Goal: Task Accomplishment & Management: Complete application form

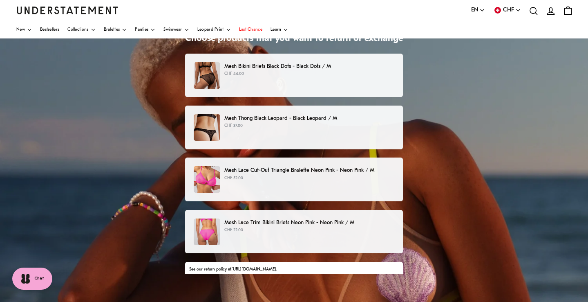
scroll to position [59, 0]
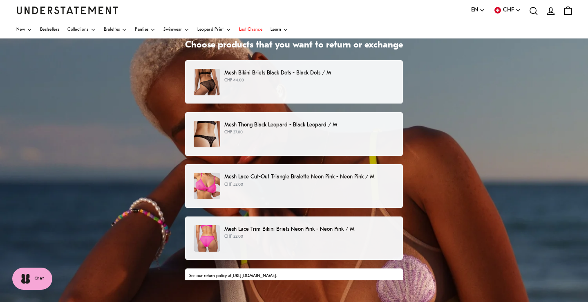
click at [363, 77] on p "CHF 44.00" at bounding box center [309, 80] width 170 height 7
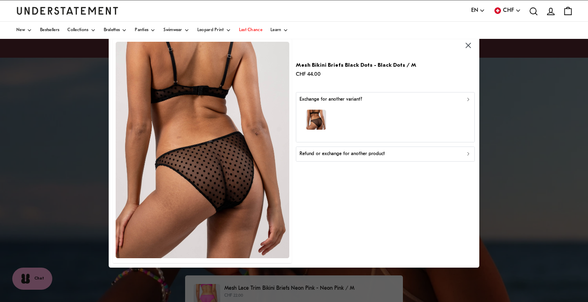
click at [439, 119] on div "button" at bounding box center [386, 121] width 172 height 36
click at [408, 156] on div "Refund or exchange for another product" at bounding box center [386, 154] width 172 height 8
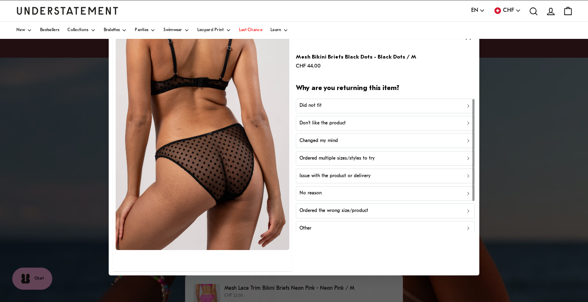
click at [433, 102] on div "Did not fit" at bounding box center [386, 106] width 172 height 8
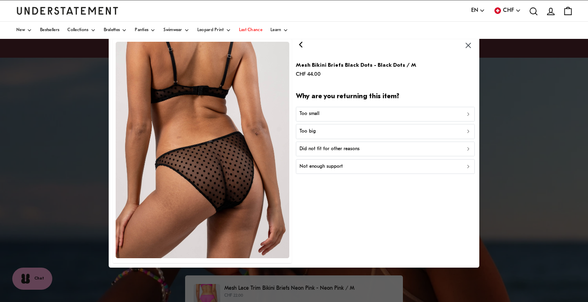
click at [409, 133] on div "Too big" at bounding box center [386, 132] width 172 height 8
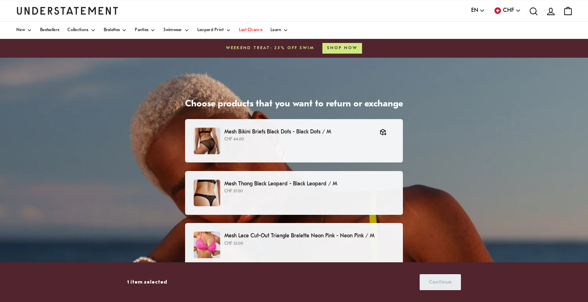
click at [344, 186] on p "Mesh Thong Black Leopard - Black Leopard / M" at bounding box center [309, 183] width 170 height 9
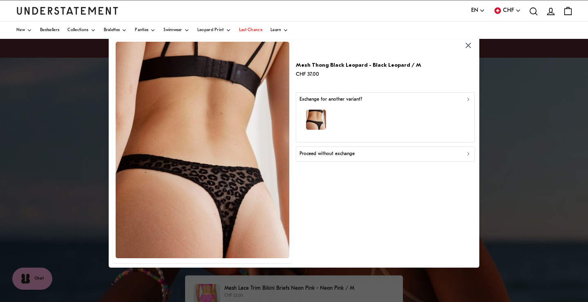
click at [359, 154] on div "Proceed without exchange" at bounding box center [386, 154] width 172 height 8
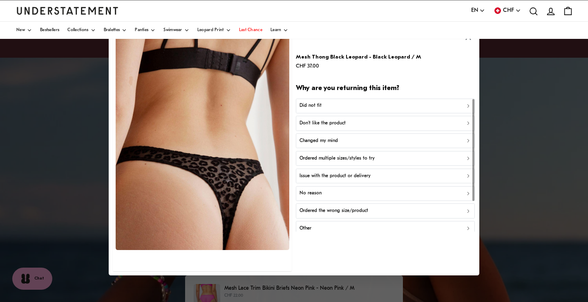
click at [374, 108] on div "Did not fit" at bounding box center [386, 106] width 172 height 8
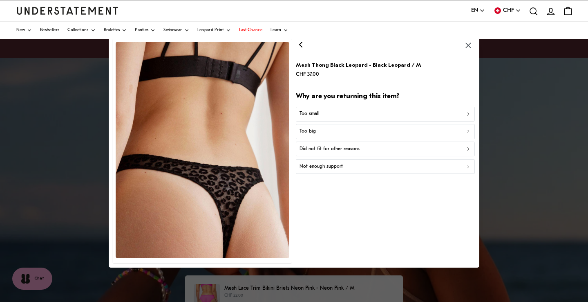
click at [363, 133] on div "Too big" at bounding box center [386, 132] width 172 height 8
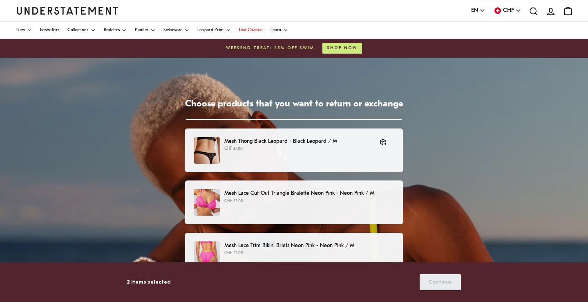
scroll to position [49, 0]
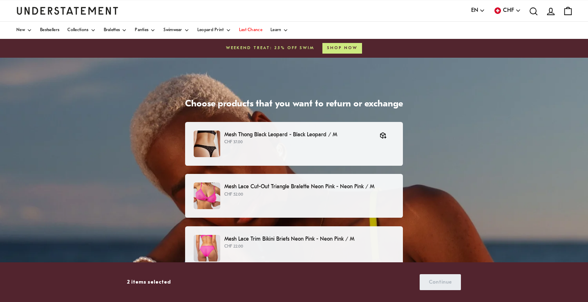
click at [328, 196] on p "CHF 52.00" at bounding box center [309, 194] width 170 height 7
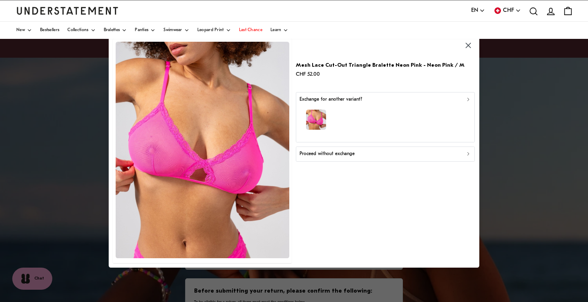
click at [359, 153] on div "Proceed without exchange" at bounding box center [386, 154] width 172 height 8
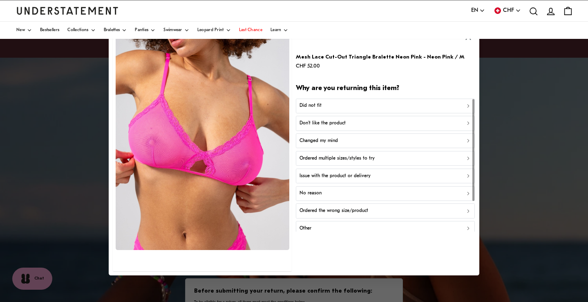
click at [365, 98] on button "Did not fit" at bounding box center [385, 105] width 179 height 15
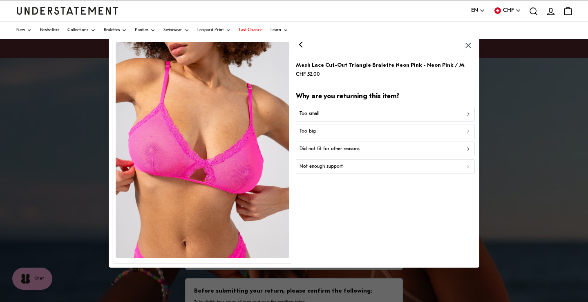
click at [339, 146] on p "Did not fit for other reasons" at bounding box center [330, 149] width 60 height 8
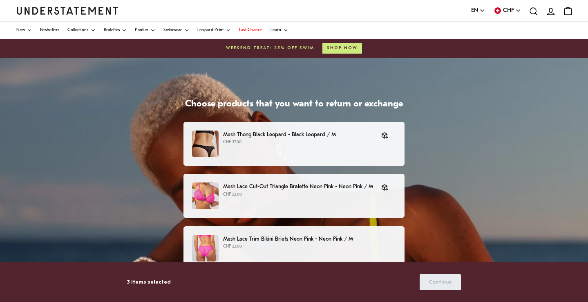
scroll to position [109, 0]
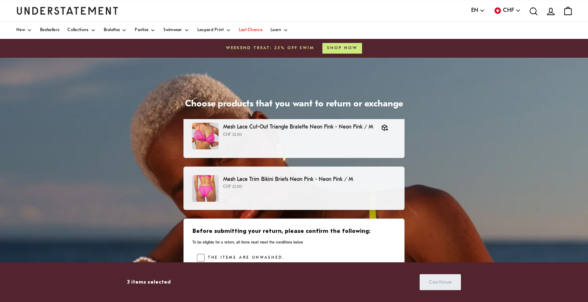
click at [295, 190] on div "Mesh Lace Trim Bikini Briefs Neon Pink - Neon Pink / M CHF 22.00" at bounding box center [294, 188] width 204 height 27
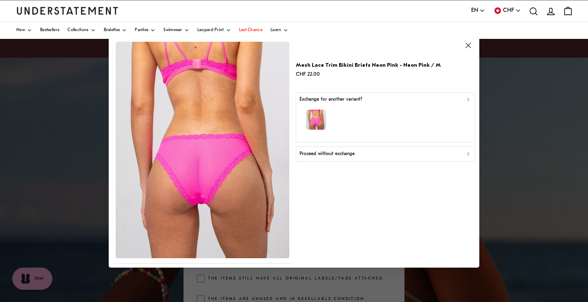
click at [327, 155] on p "Proceed without exchange" at bounding box center [327, 154] width 55 height 8
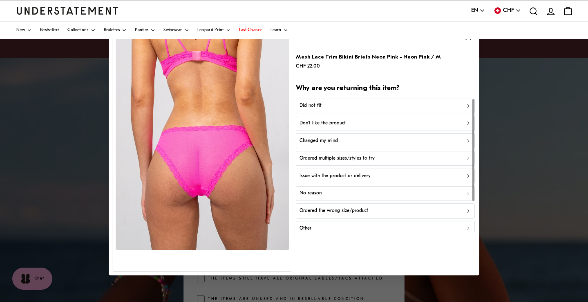
click at [360, 106] on div "Did not fit" at bounding box center [386, 106] width 172 height 8
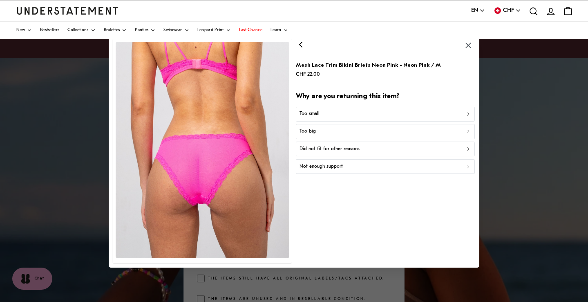
click at [351, 129] on div "Too big" at bounding box center [386, 132] width 172 height 8
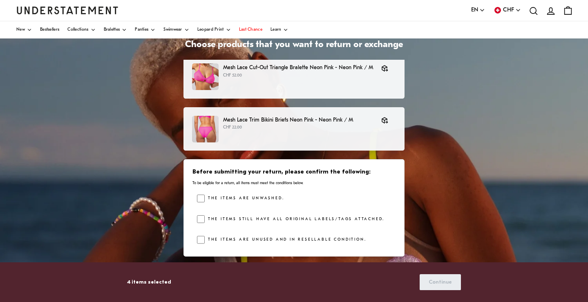
scroll to position [165, 0]
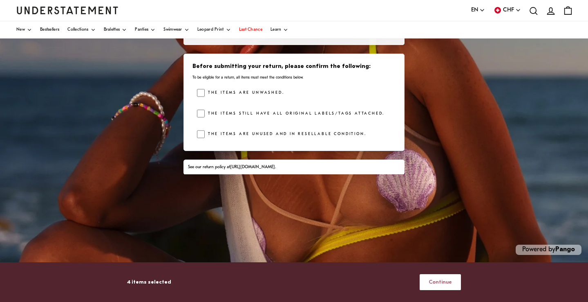
click at [444, 281] on span "Continue" at bounding box center [440, 281] width 23 height 15
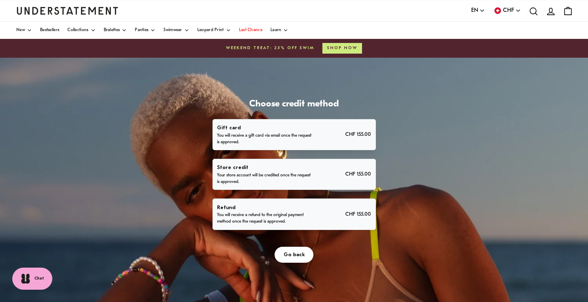
click at [248, 223] on p "You will receive a refund to the original payment method once the request is ap…" at bounding box center [264, 218] width 94 height 13
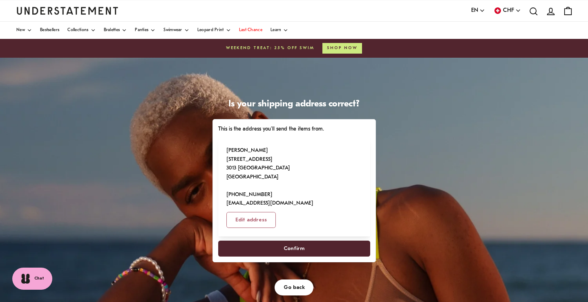
click at [300, 241] on span "Confirm" at bounding box center [294, 248] width 21 height 15
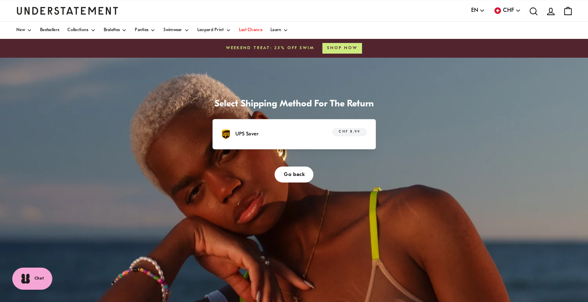
click at [300, 172] on span "Go back" at bounding box center [294, 174] width 21 height 15
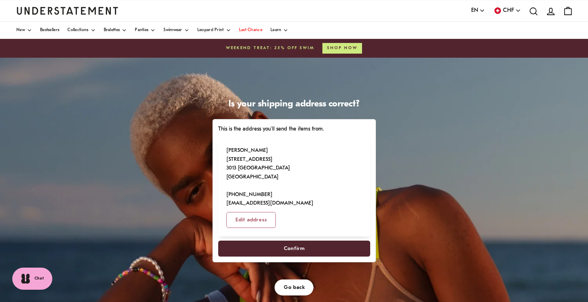
click at [290, 241] on span "Confirm" at bounding box center [294, 248] width 21 height 15
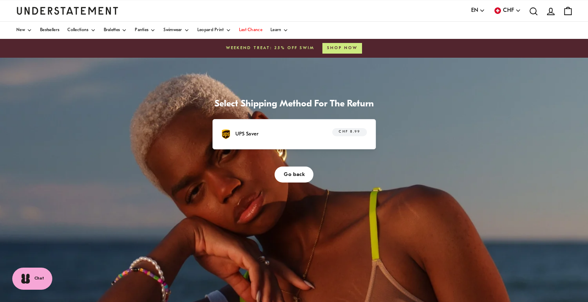
click at [245, 133] on p "UPS Saver" at bounding box center [246, 134] width 23 height 9
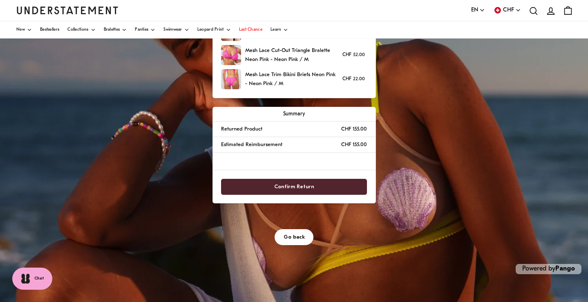
scroll to position [165, 0]
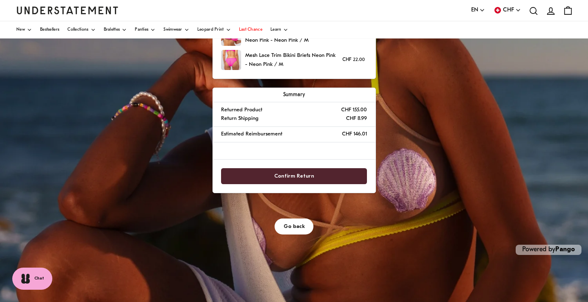
click at [293, 176] on span "Confirm Return" at bounding box center [294, 175] width 40 height 15
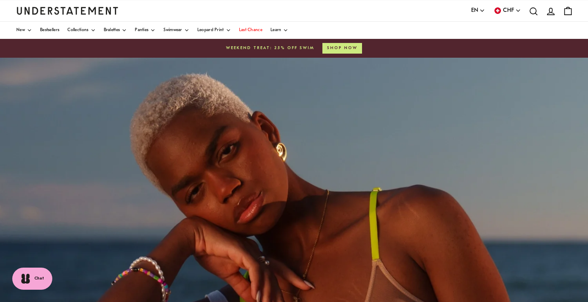
click at [300, 175] on div "Powered by Pango" at bounding box center [294, 262] width 588 height 409
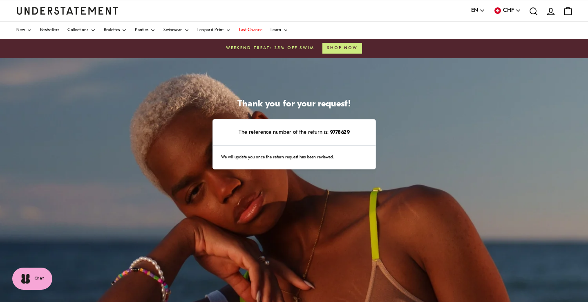
drag, startPoint x: 362, startPoint y: 129, endPoint x: 168, endPoint y: 104, distance: 195.7
click at [168, 104] on div "Thank you for your request! The reference number of the return is: 9778629 We w…" at bounding box center [294, 262] width 588 height 409
copy div "Thank you for your request! The reference number of the return is: 9778629"
